Goal: Task Accomplishment & Management: Manage account settings

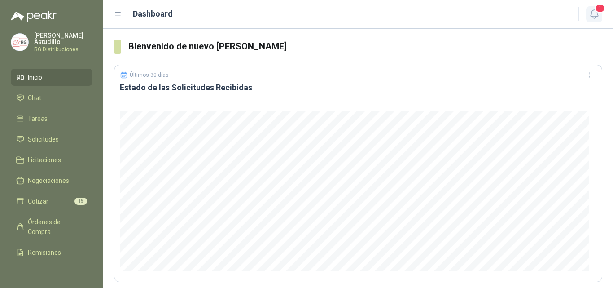
click at [598, 8] on span "1" at bounding box center [600, 8] width 10 height 9
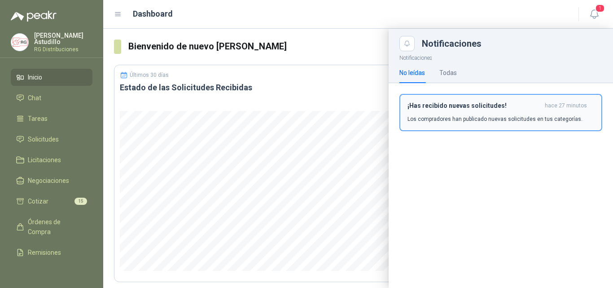
click at [483, 104] on h3 "¡Has recibido nuevas solicitudes!" at bounding box center [475, 106] width 134 height 8
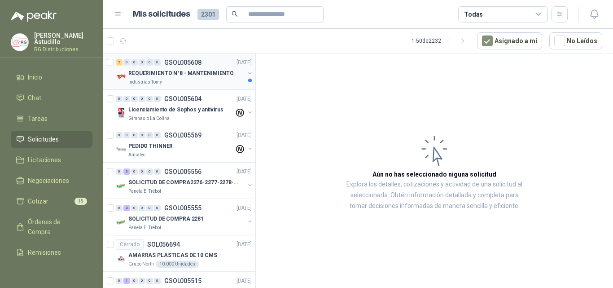
click at [184, 81] on div "Industrias Tomy" at bounding box center [186, 82] width 116 height 7
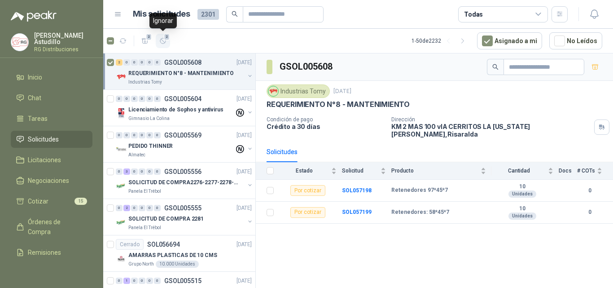
click at [162, 42] on icon "button" at bounding box center [163, 41] width 8 height 8
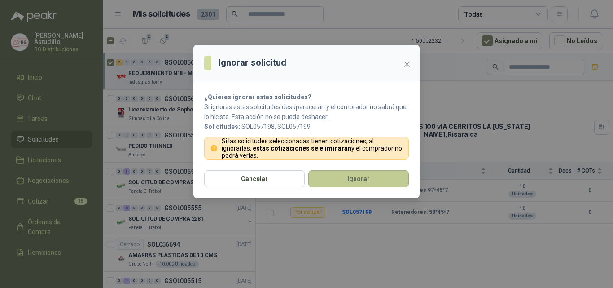
click at [353, 183] on button "Ignorar" at bounding box center [358, 178] width 101 height 17
